Goal: Answer question/provide support

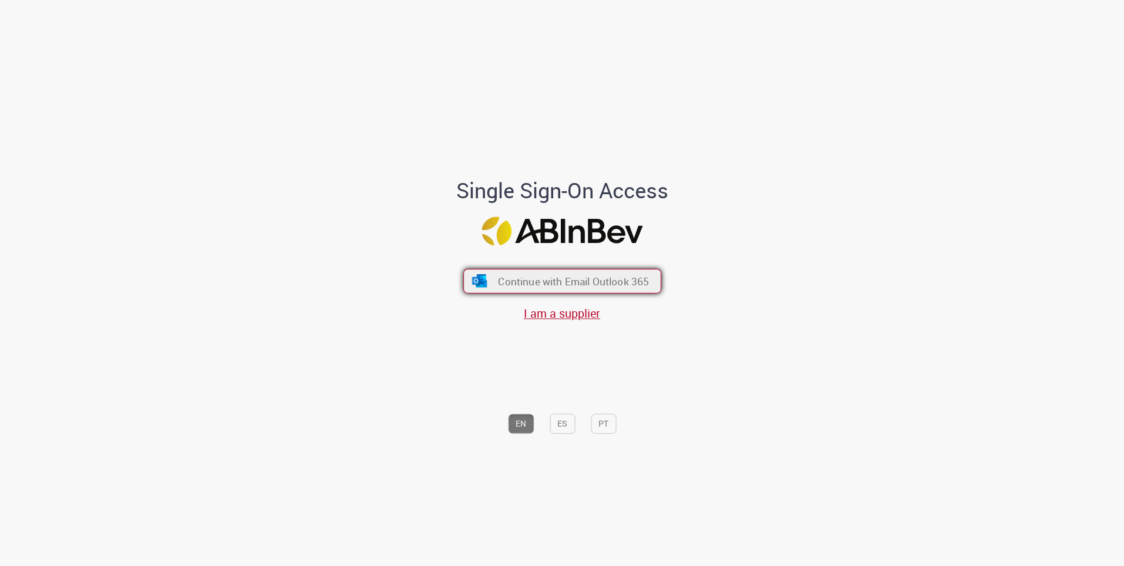
click at [518, 288] on button "Continue with Email Outlook 365" at bounding box center [562, 281] width 198 height 25
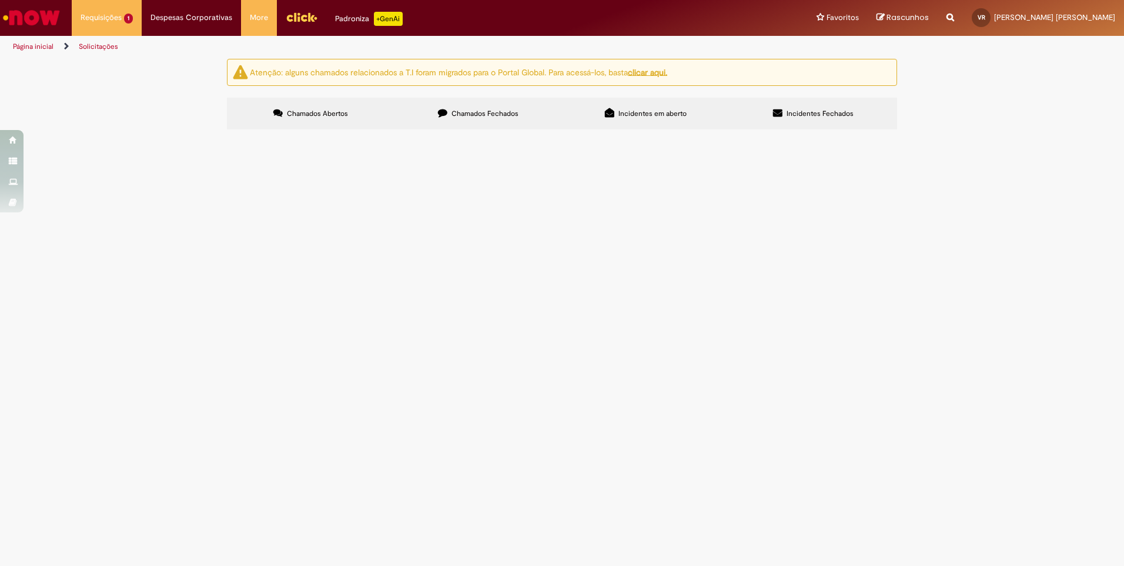
click at [0, 0] on span "Pendente Usuário" at bounding box center [0, 0] width 0 height 0
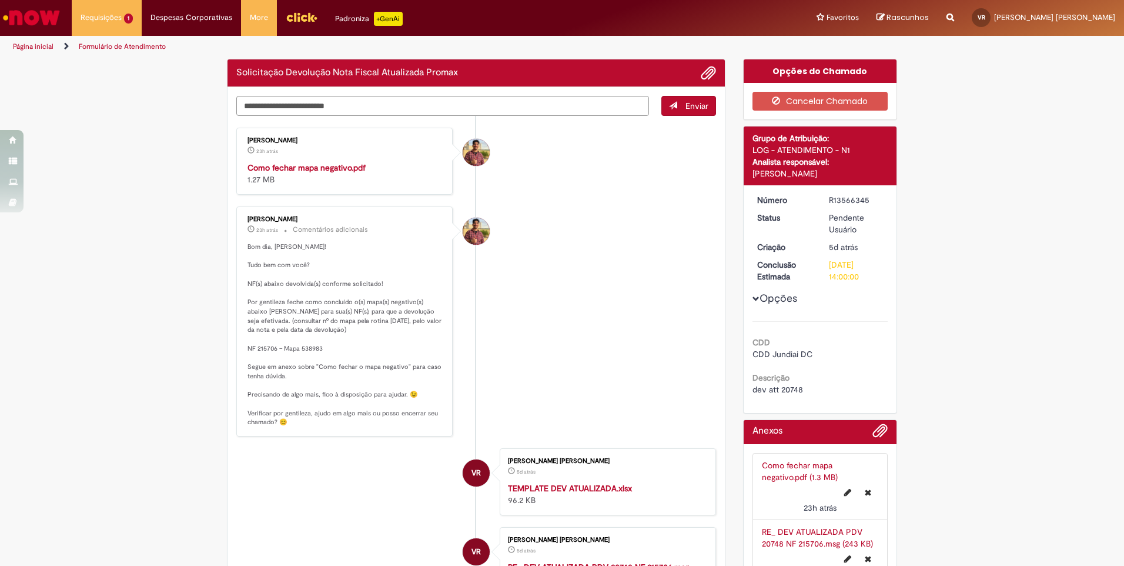
click at [366, 104] on div "Verificar Código [PERSON_NAME] Solicitação Devolução Nota Fiscal Atualizada Pro…" at bounding box center [476, 397] width 516 height 677
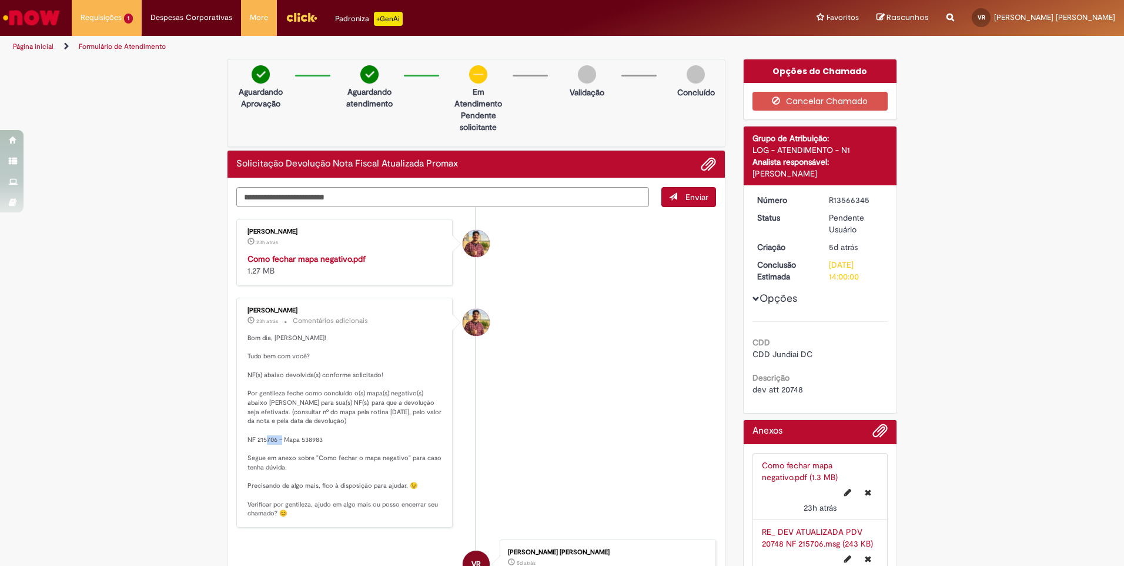
drag, startPoint x: 315, startPoint y: 449, endPoint x: 302, endPoint y: 440, distance: 15.7
click at [302, 440] on p "Bom dia, [PERSON_NAME]! Tudo bem com você? NF(s) abaixo devolvida(s) conforme s…" at bounding box center [346, 425] width 196 height 185
drag, startPoint x: 302, startPoint y: 440, endPoint x: 326, endPoint y: 438, distance: 23.7
click at [326, 438] on p "Bom dia, Vitor! Tudo bem com você? NF(s) abaixo devolvida(s) conforme solicitad…" at bounding box center [346, 425] width 196 height 185
drag, startPoint x: 325, startPoint y: 438, endPoint x: 236, endPoint y: 438, distance: 88.2
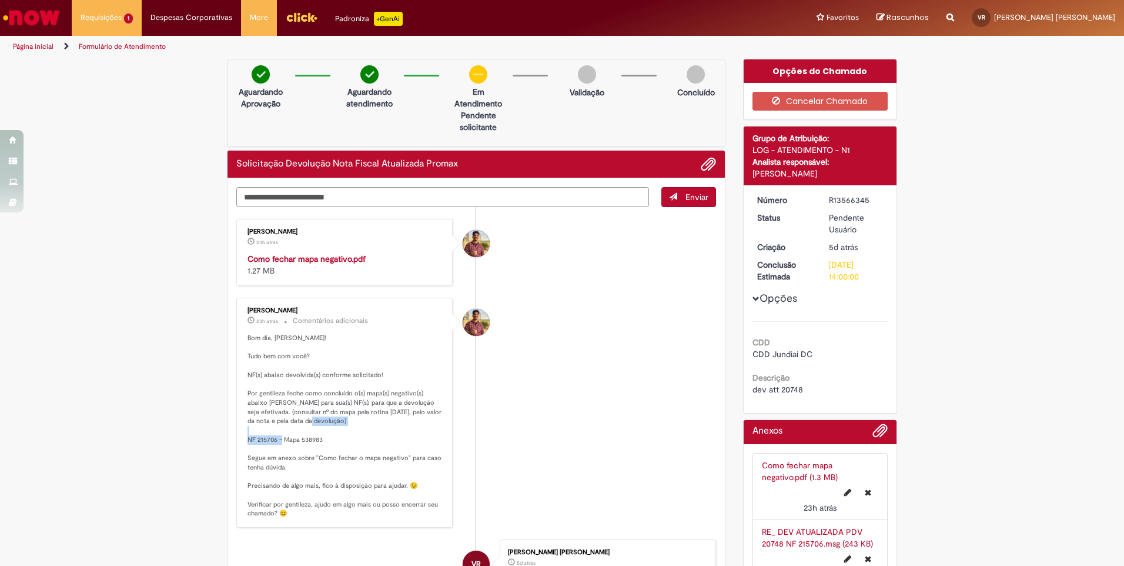
click at [240, 438] on div "Vitor Jeremias Da Silva 23h atrás 23 horas atrás Comentários adicionais Bom dia…" at bounding box center [344, 412] width 209 height 223
drag, startPoint x: 236, startPoint y: 438, endPoint x: 266, endPoint y: 445, distance: 30.7
click at [319, 288] on ul "Vitor Jeremias Da Silva 23h atrás 23 horas atrás Como fechar mapa negativo.pdf …" at bounding box center [476, 503] width 480 height 593
click at [360, 200] on textarea "Digite sua mensagem aqui..." at bounding box center [442, 197] width 413 height 20
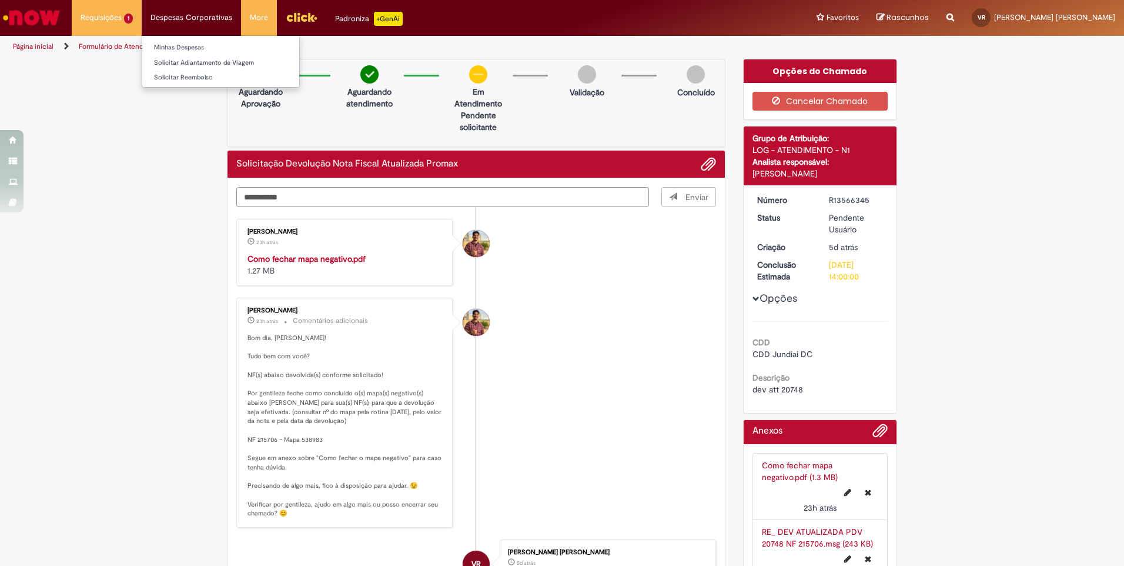
type textarea "**********"
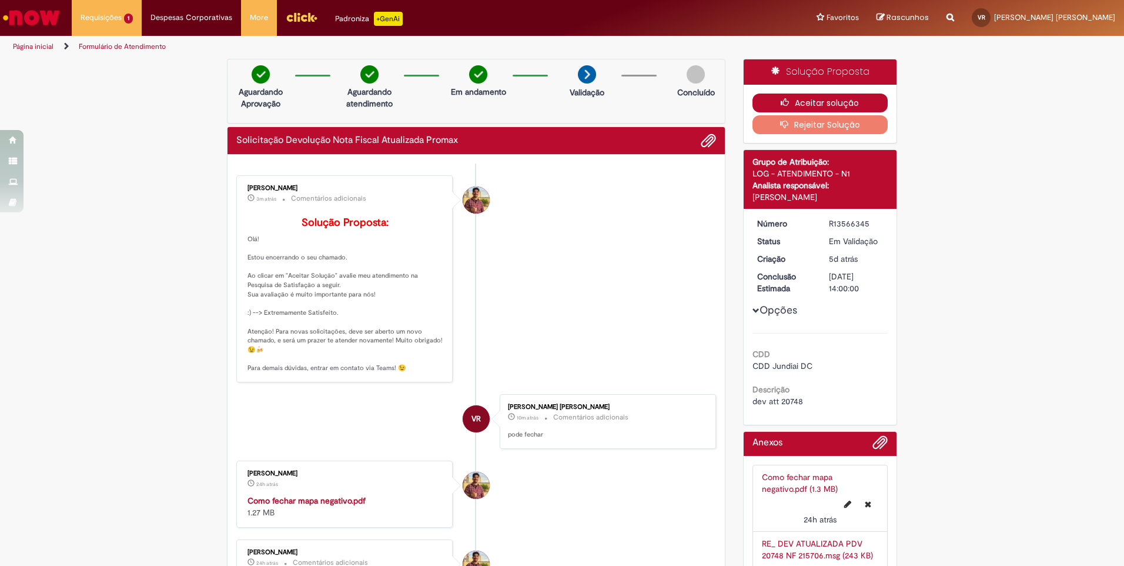
click at [822, 100] on button "Aceitar solução" at bounding box center [821, 103] width 136 height 19
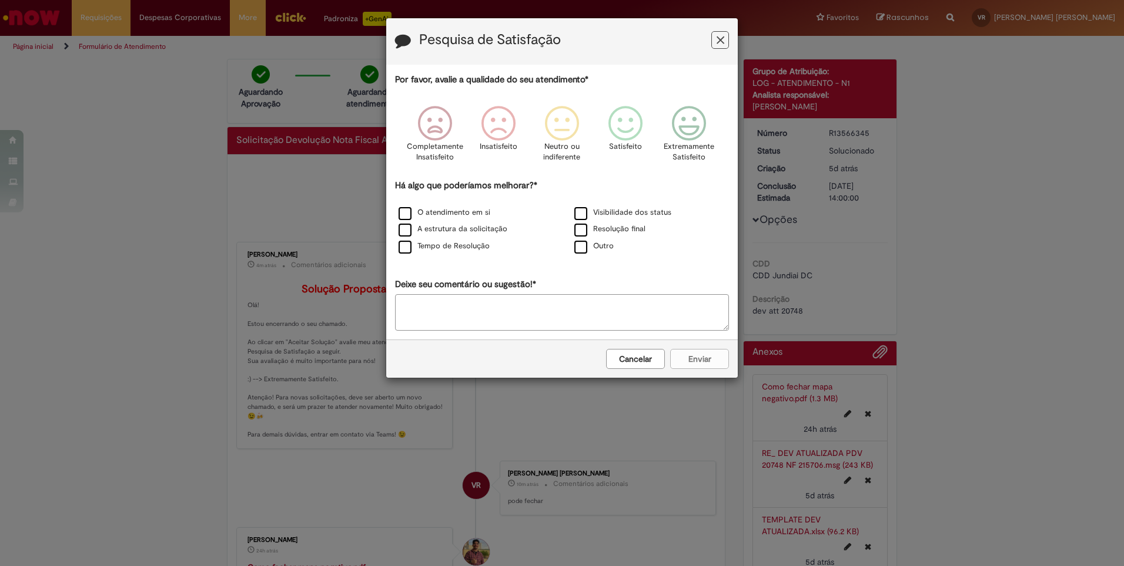
click at [720, 41] on icon "Feedback" at bounding box center [721, 40] width 8 height 12
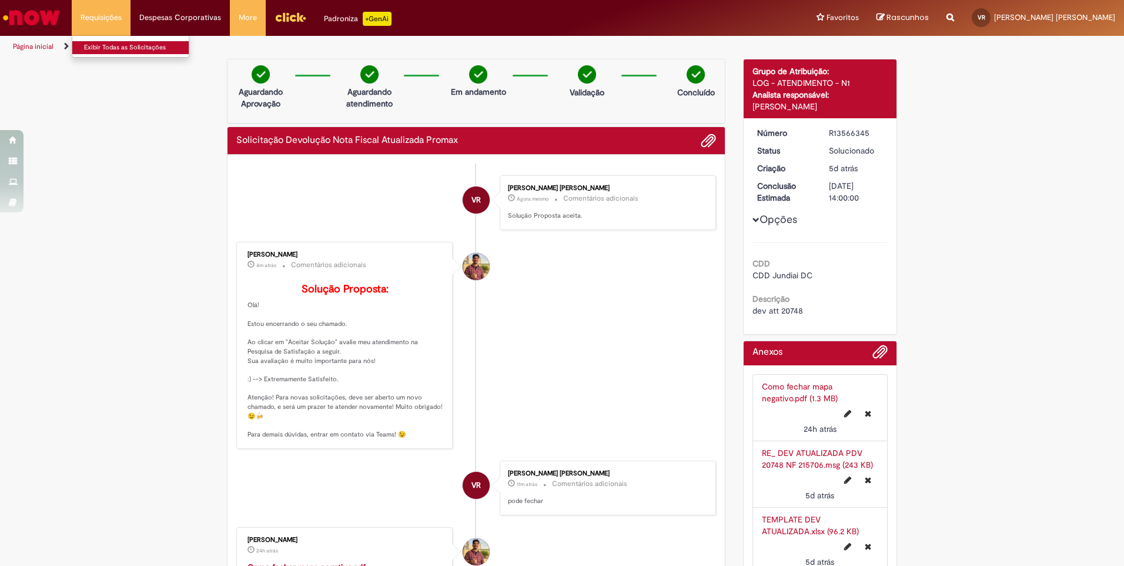
click at [119, 50] on link "Exibir Todas as Solicitações" at bounding box center [136, 47] width 129 height 13
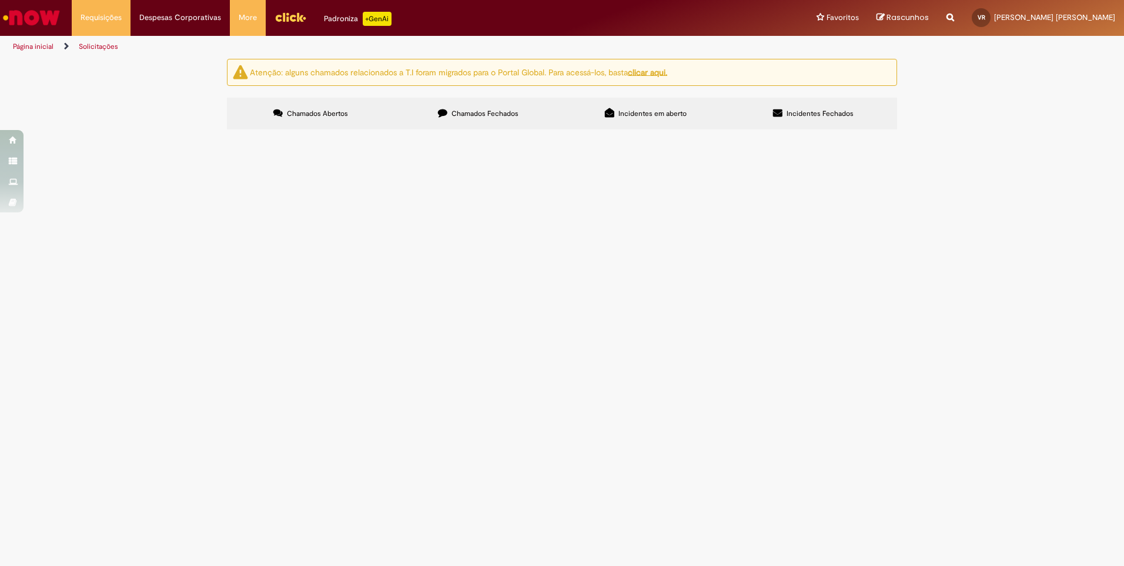
click at [446, 116] on icon at bounding box center [442, 112] width 9 height 9
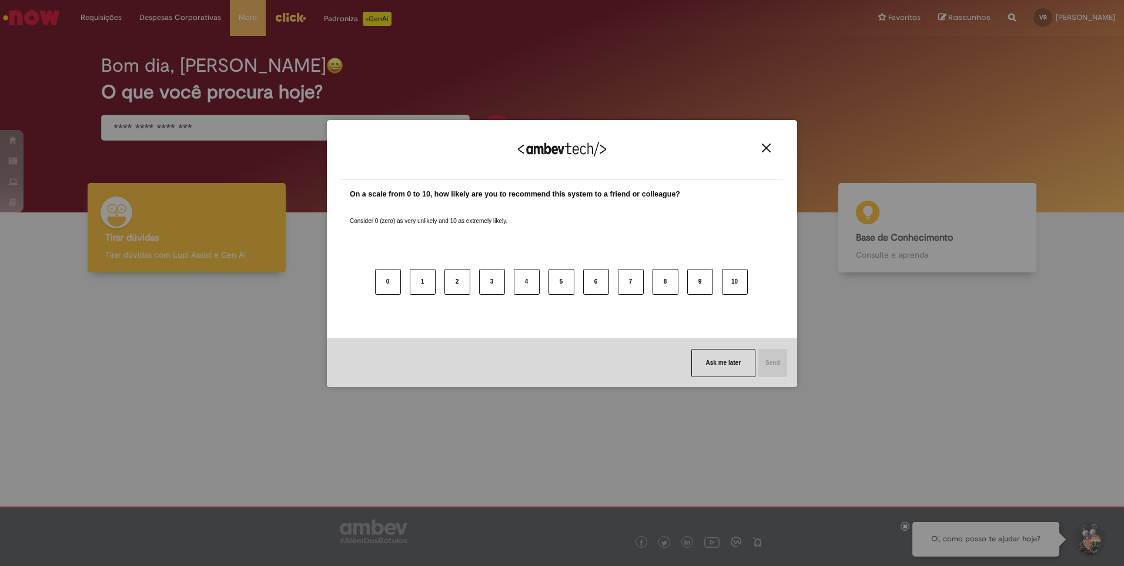
click at [769, 149] on img "Close" at bounding box center [766, 147] width 9 height 9
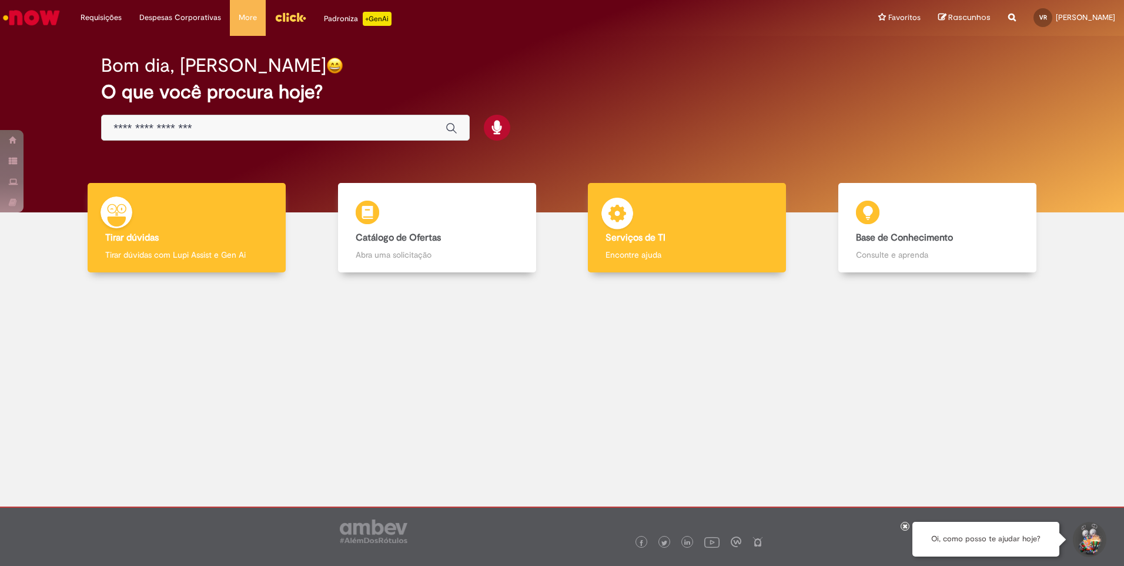
click at [596, 227] on div "Serviços de TI Serviços de TI Encontre ajuda" at bounding box center [687, 228] width 198 height 90
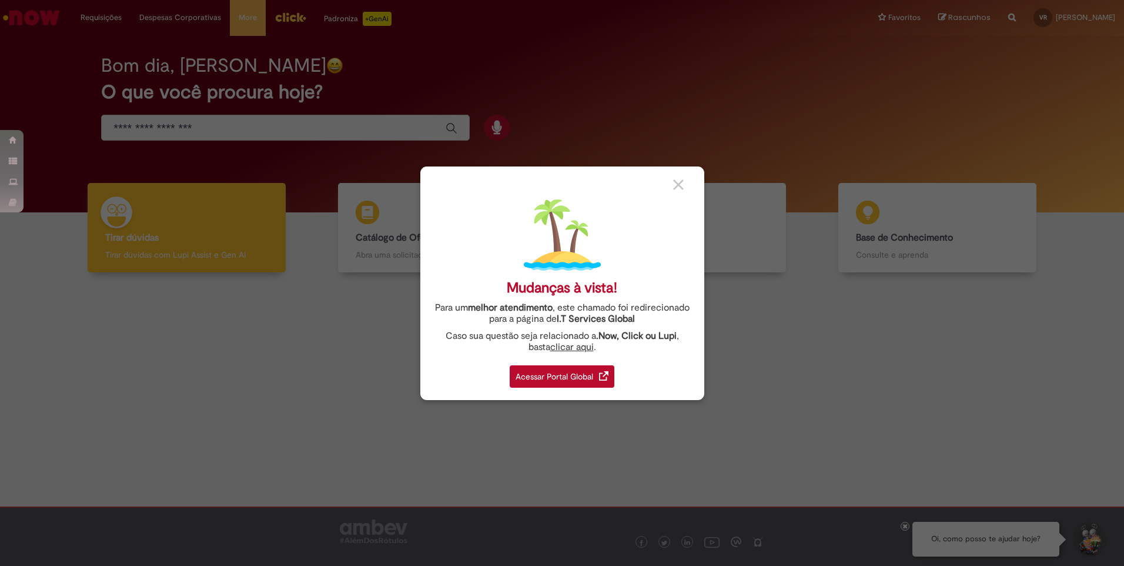
click at [580, 379] on div "Acessar Portal Global" at bounding box center [562, 376] width 105 height 22
